Goal: Task Accomplishment & Management: Manage account settings

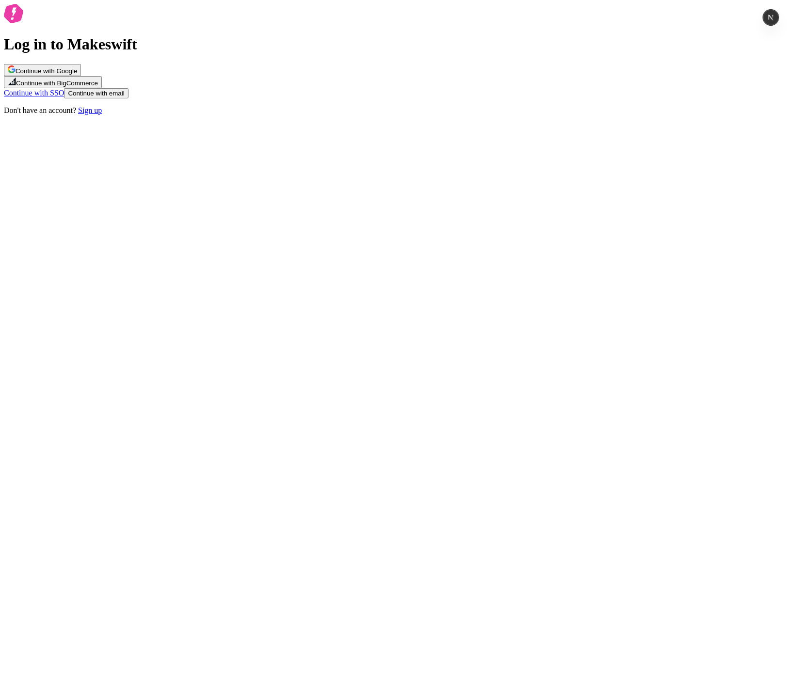
click at [535, 115] on div "Log in to Makeswift Continue with Google Continue with BigCommerce Continue wit…" at bounding box center [394, 59] width 780 height 111
click at [77, 75] on span "Continue with Google" at bounding box center [47, 70] width 62 height 7
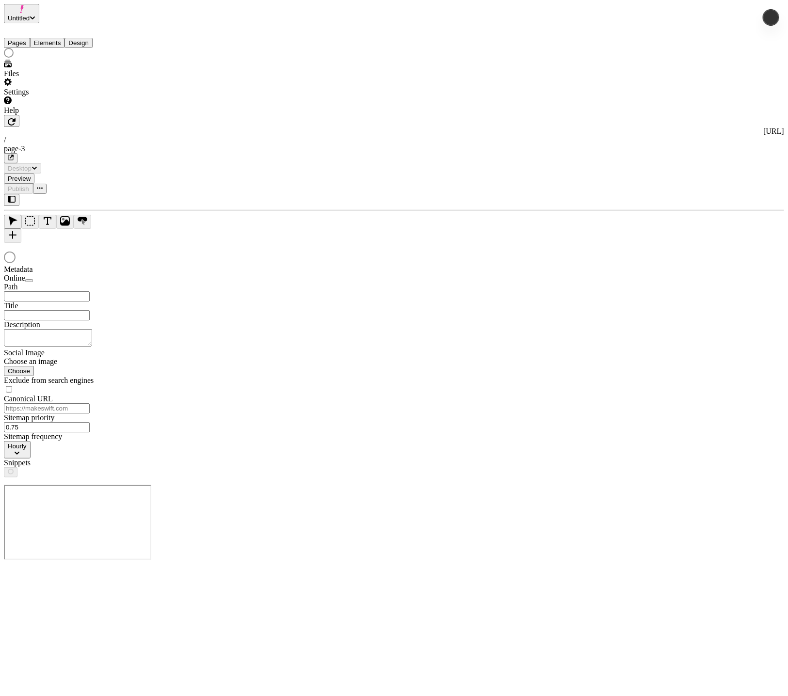
type input "/page-3"
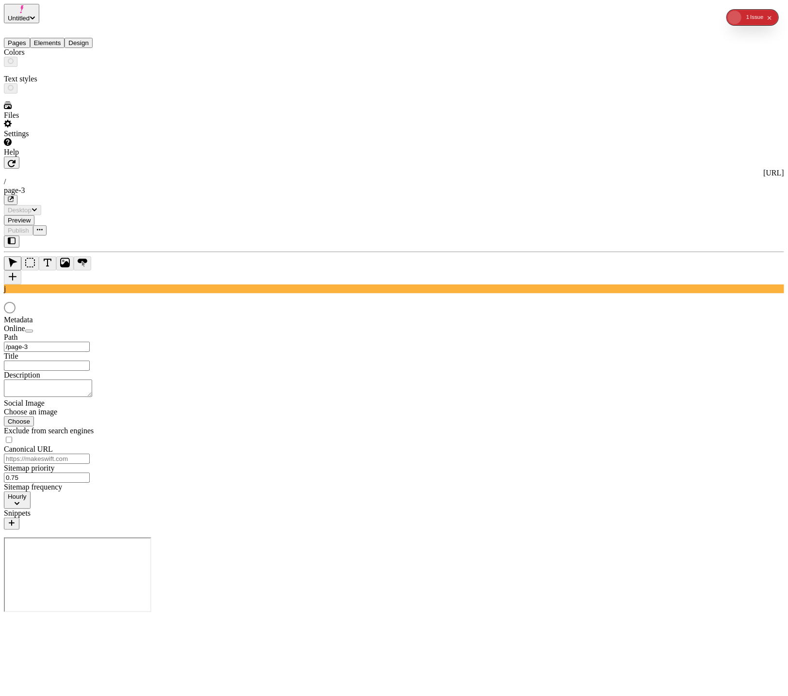
click at [84, 38] on button "Design" at bounding box center [78, 43] width 28 height 10
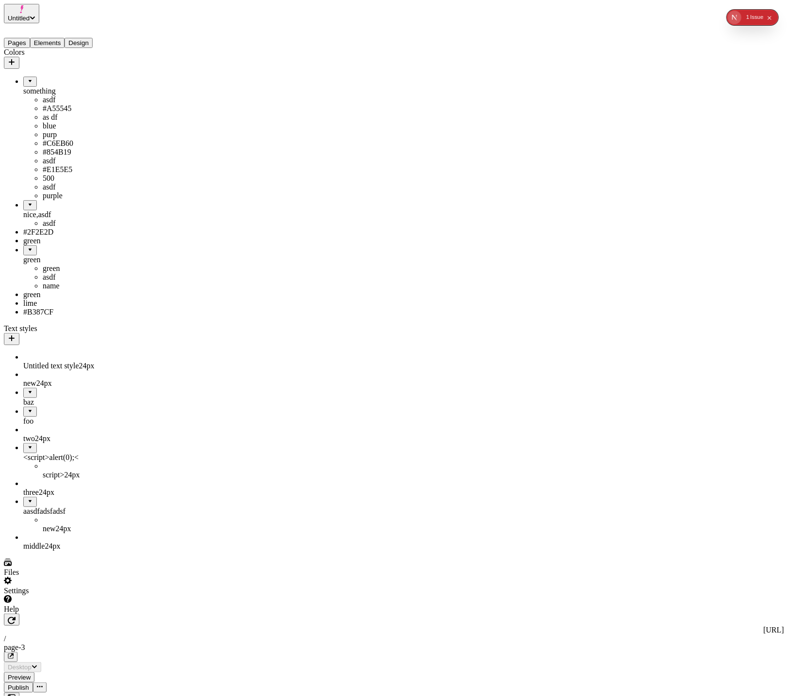
drag, startPoint x: 26, startPoint y: 322, endPoint x: 43, endPoint y: 323, distance: 17.5
click at [43, 323] on body "Untitled Pages Elements Design Colors something asdf #A55545 as df blue purp #C…" at bounding box center [394, 590] width 780 height 1172
drag, startPoint x: 34, startPoint y: 263, endPoint x: 79, endPoint y: 211, distance: 68.4
drag, startPoint x: 55, startPoint y: 217, endPoint x: 77, endPoint y: 138, distance: 81.5
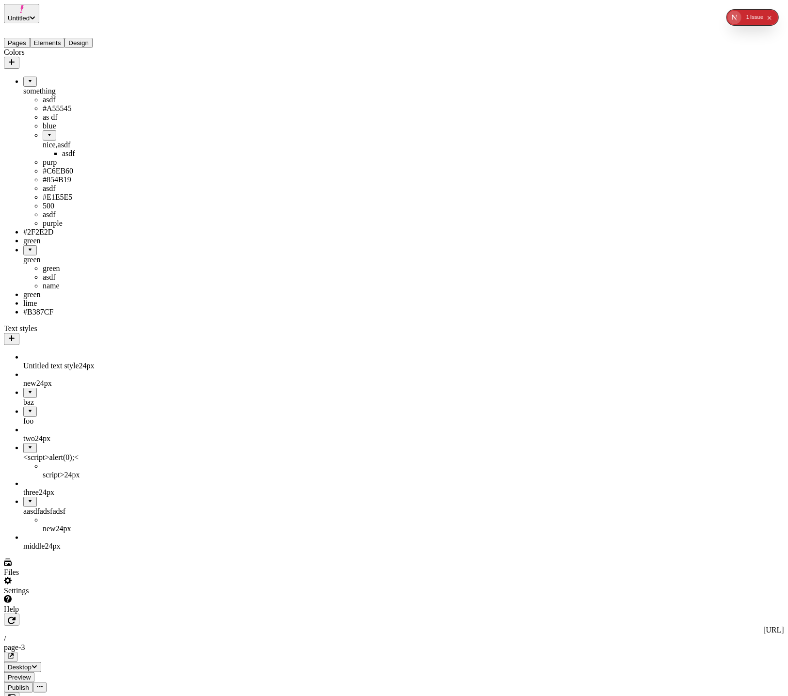
drag, startPoint x: 32, startPoint y: 144, endPoint x: 84, endPoint y: 143, distance: 51.9
drag, startPoint x: 65, startPoint y: 144, endPoint x: 75, endPoint y: 144, distance: 9.2
click at [70, 144] on div "nice,asdf" at bounding box center [82, 145] width 78 height 9
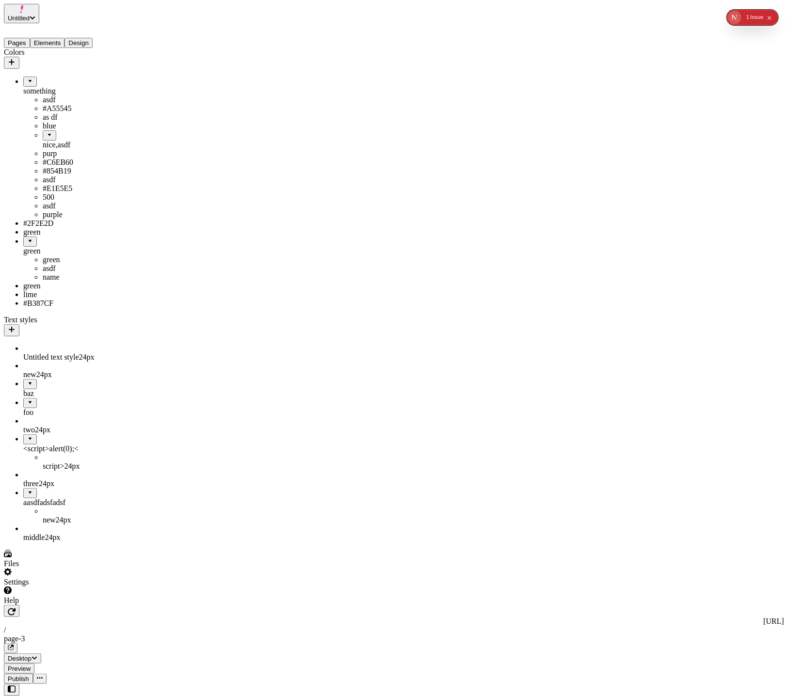
click at [70, 144] on div "nice,asdf" at bounding box center [82, 145] width 78 height 9
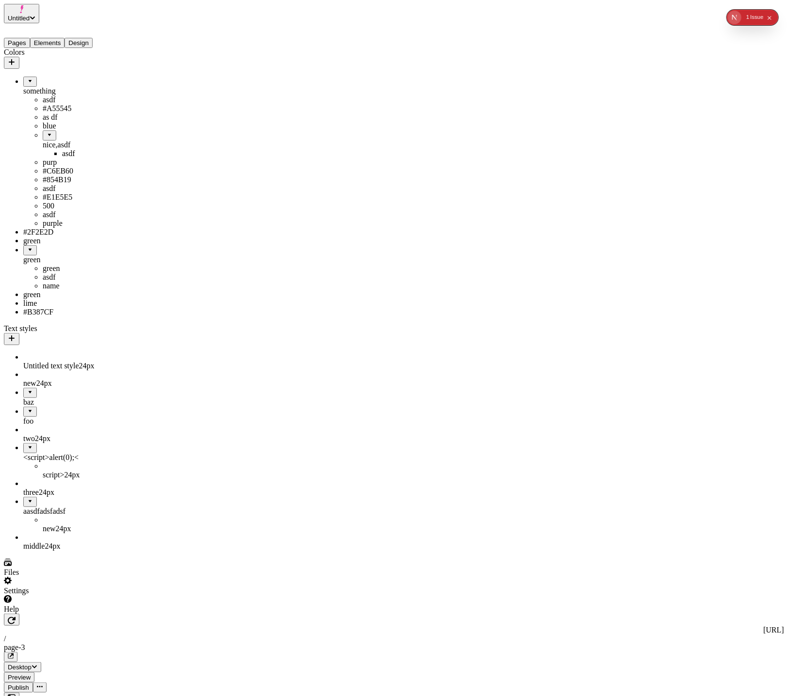
drag, startPoint x: 68, startPoint y: 146, endPoint x: 51, endPoint y: 350, distance: 204.4
drag, startPoint x: 48, startPoint y: 332, endPoint x: 32, endPoint y: 373, distance: 44.4
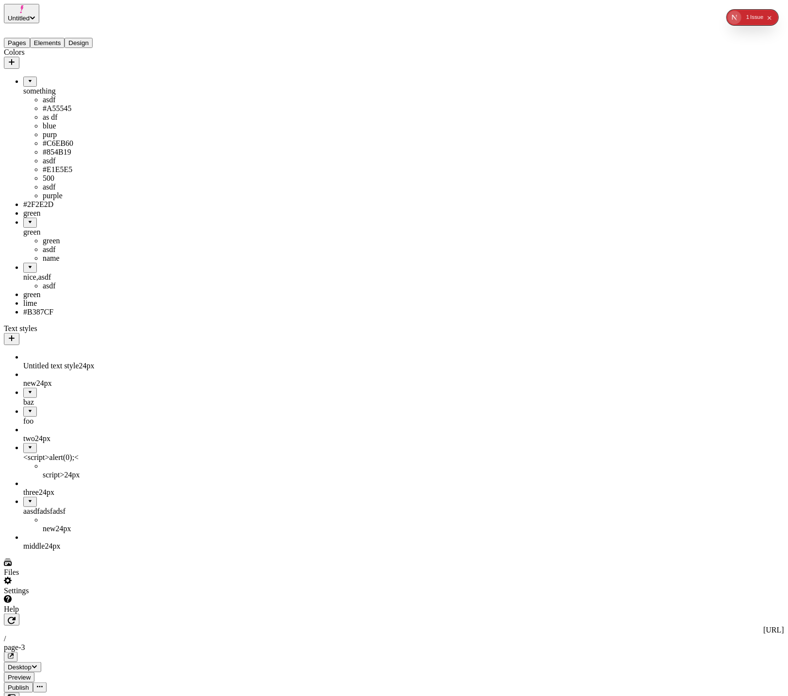
drag, startPoint x: 37, startPoint y: 350, endPoint x: 72, endPoint y: 338, distance: 37.4
drag, startPoint x: 41, startPoint y: 351, endPoint x: 24, endPoint y: 375, distance: 29.6
drag, startPoint x: 47, startPoint y: 348, endPoint x: 64, endPoint y: 371, distance: 28.5
drag, startPoint x: 58, startPoint y: 347, endPoint x: 49, endPoint y: 370, distance: 24.9
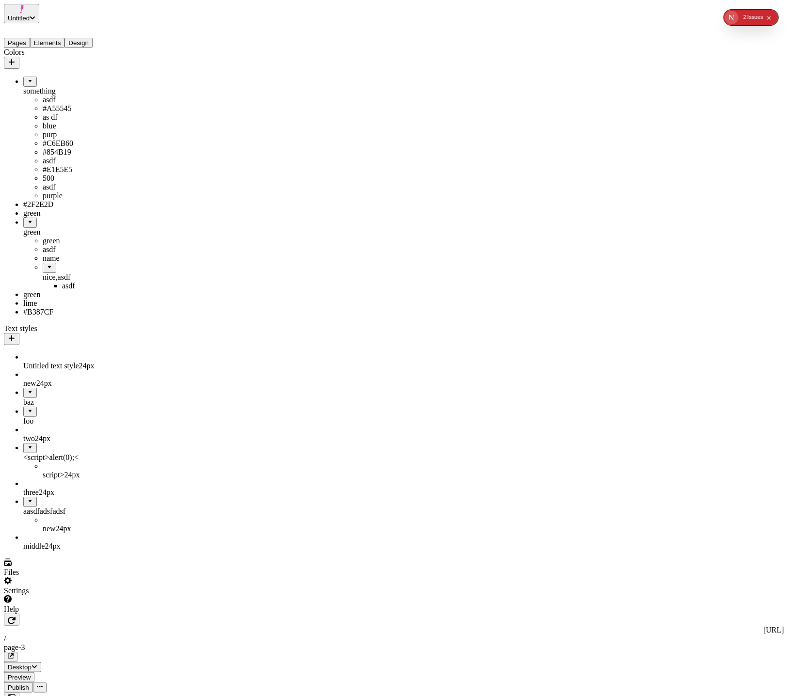
drag, startPoint x: 39, startPoint y: 349, endPoint x: 41, endPoint y: 280, distance: 68.9
drag, startPoint x: 37, startPoint y: 291, endPoint x: 30, endPoint y: 367, distance: 76.5
drag, startPoint x: 33, startPoint y: 352, endPoint x: 64, endPoint y: 344, distance: 31.0
drag, startPoint x: 47, startPoint y: 347, endPoint x: 19, endPoint y: 368, distance: 34.7
drag, startPoint x: 60, startPoint y: 348, endPoint x: 59, endPoint y: 377, distance: 29.1
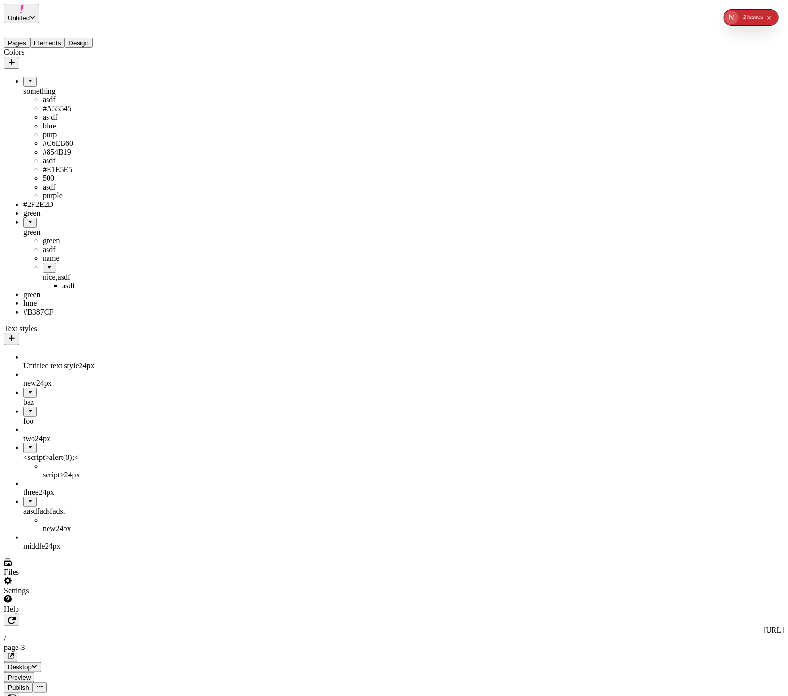
drag, startPoint x: 55, startPoint y: 348, endPoint x: 53, endPoint y: 287, distance: 61.1
drag, startPoint x: 33, startPoint y: 286, endPoint x: 47, endPoint y: 419, distance: 133.5
drag, startPoint x: 33, startPoint y: 392, endPoint x: 59, endPoint y: 67, distance: 325.4
drag, startPoint x: 41, startPoint y: 70, endPoint x: 67, endPoint y: 111, distance: 49.1
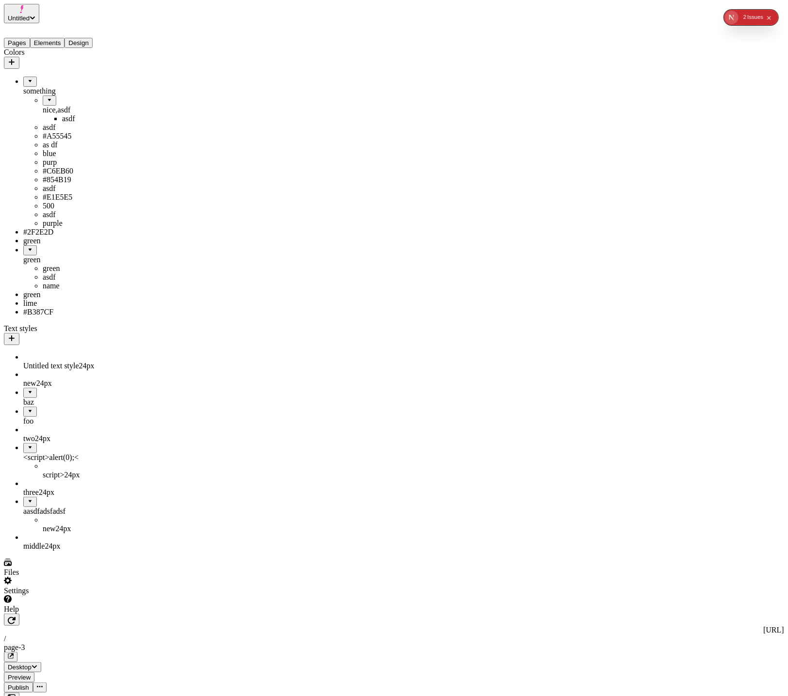
drag, startPoint x: 41, startPoint y: 86, endPoint x: 54, endPoint y: 154, distance: 69.0
drag, startPoint x: 43, startPoint y: 135, endPoint x: 66, endPoint y: 371, distance: 237.7
drag, startPoint x: 43, startPoint y: 345, endPoint x: 12, endPoint y: 341, distance: 31.3
drag, startPoint x: 44, startPoint y: 348, endPoint x: 25, endPoint y: 370, distance: 28.9
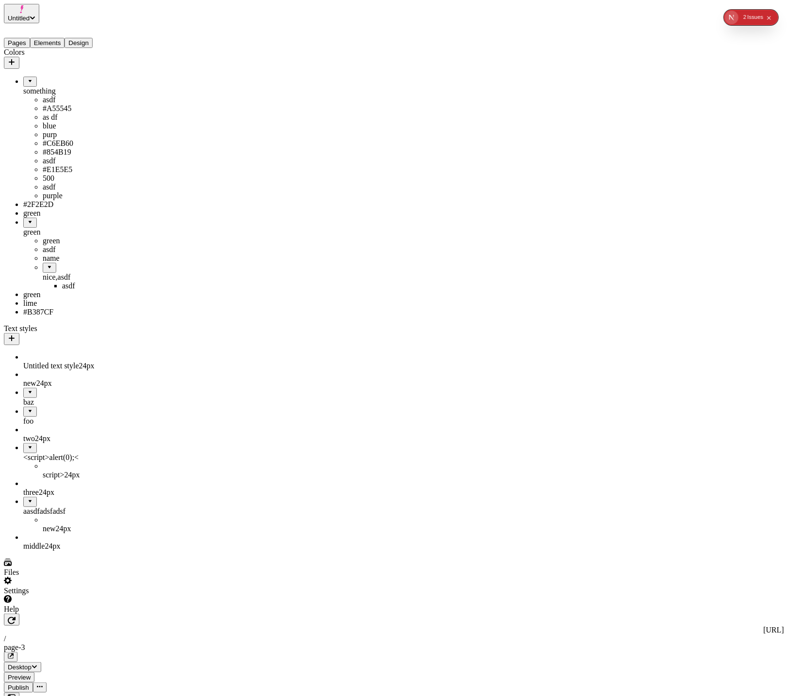
drag, startPoint x: 36, startPoint y: 353, endPoint x: 41, endPoint y: 350, distance: 5.9
drag, startPoint x: 18, startPoint y: 288, endPoint x: 27, endPoint y: 371, distance: 83.9
drag, startPoint x: 29, startPoint y: 346, endPoint x: 66, endPoint y: 337, distance: 37.8
drag, startPoint x: 50, startPoint y: 350, endPoint x: 36, endPoint y: 365, distance: 21.3
